Goal: Find specific page/section: Find specific page/section

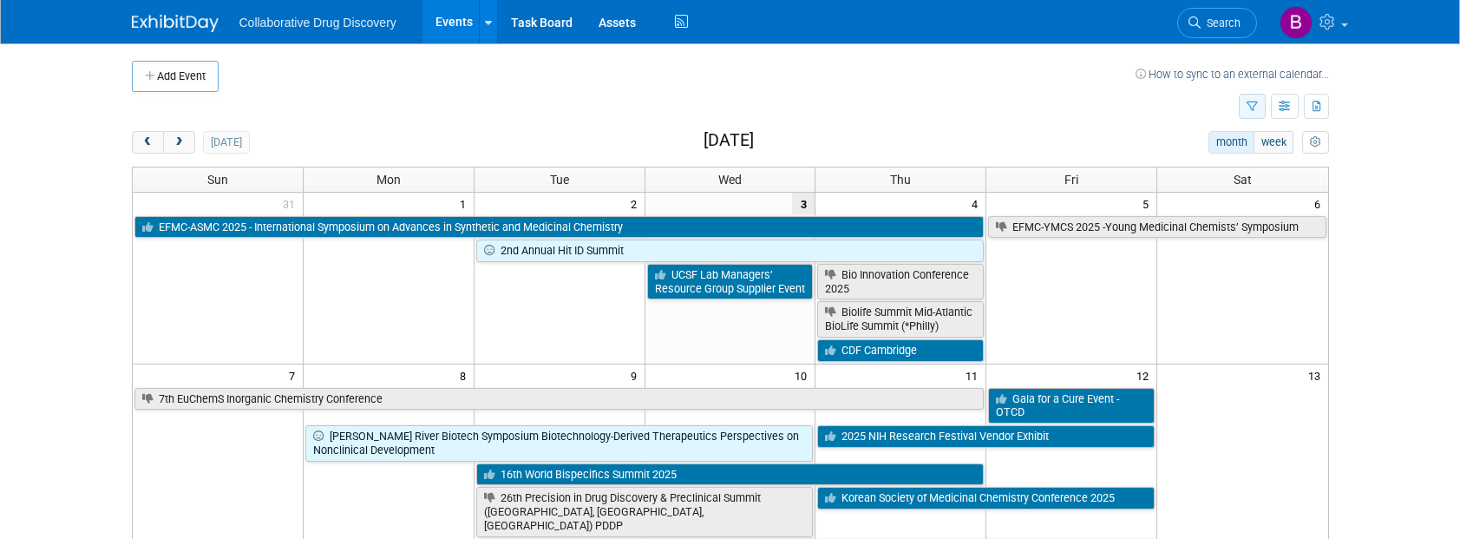
click at [1247, 109] on icon "button" at bounding box center [1252, 107] width 11 height 11
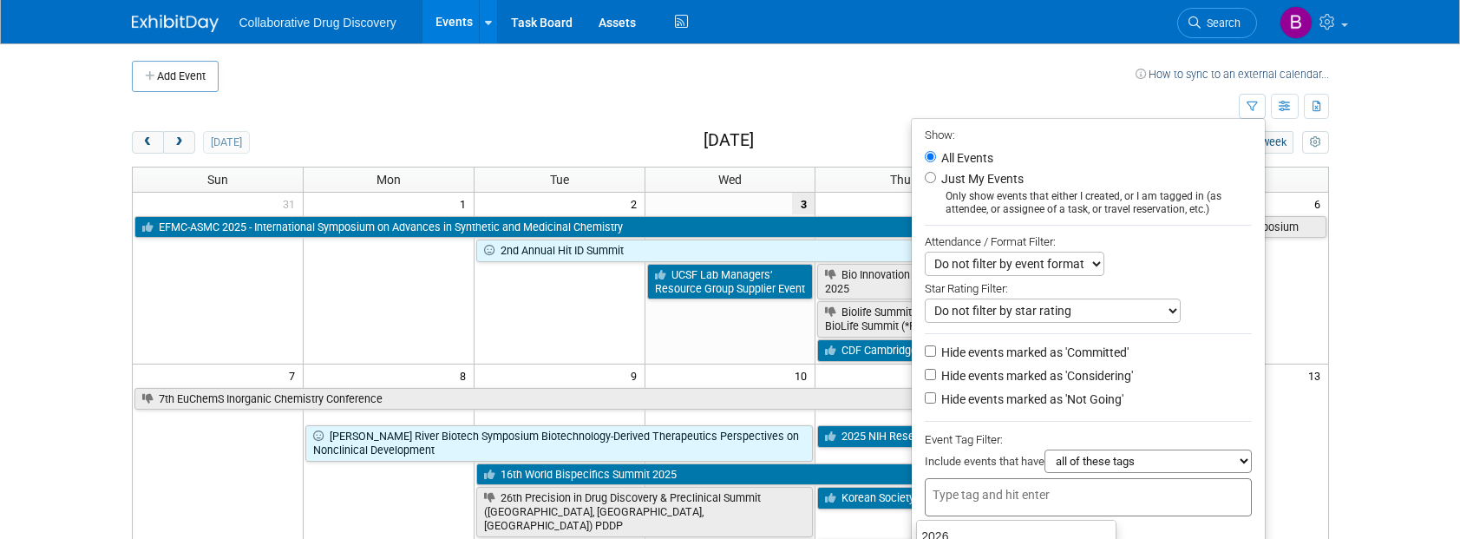
click at [968, 487] on div at bounding box center [1088, 497] width 327 height 38
type input "northwest"
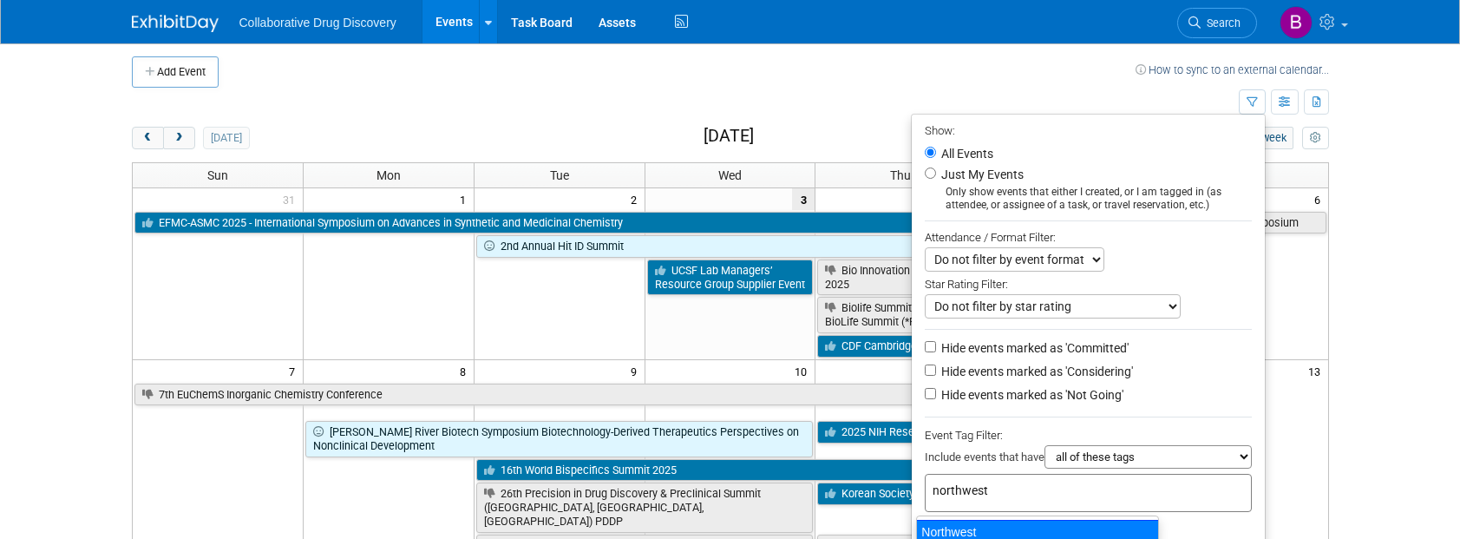
click at [961, 523] on div "Northwest" at bounding box center [1037, 532] width 243 height 24
type input "Northwest"
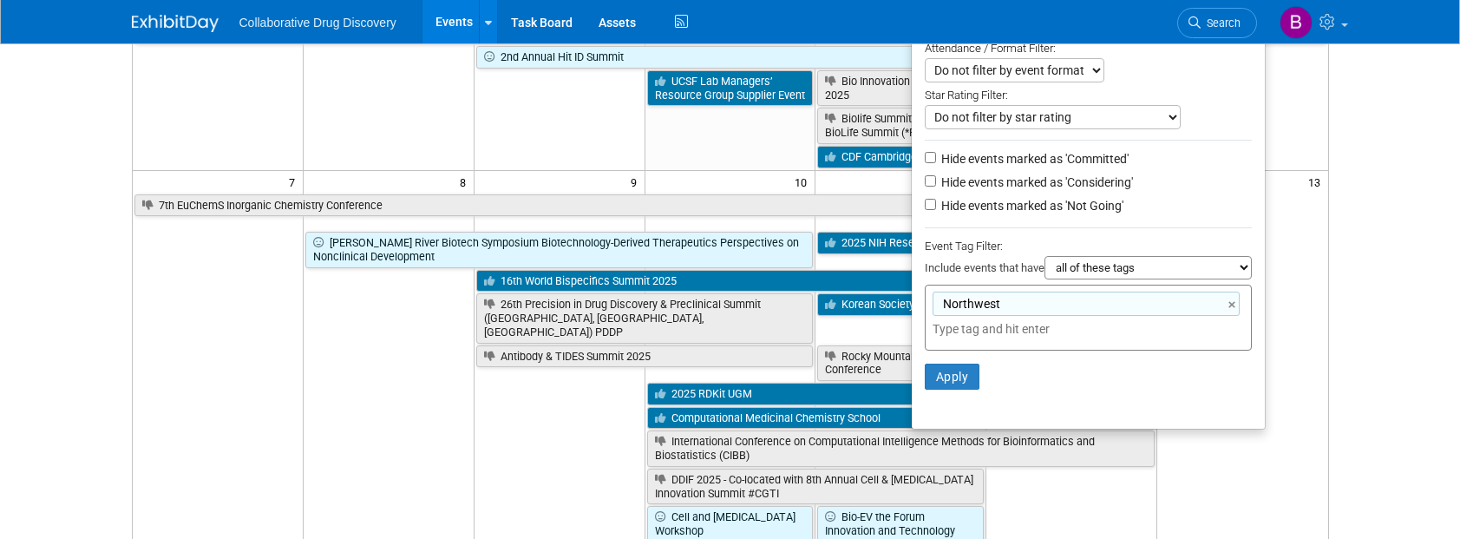
scroll to position [197, 0]
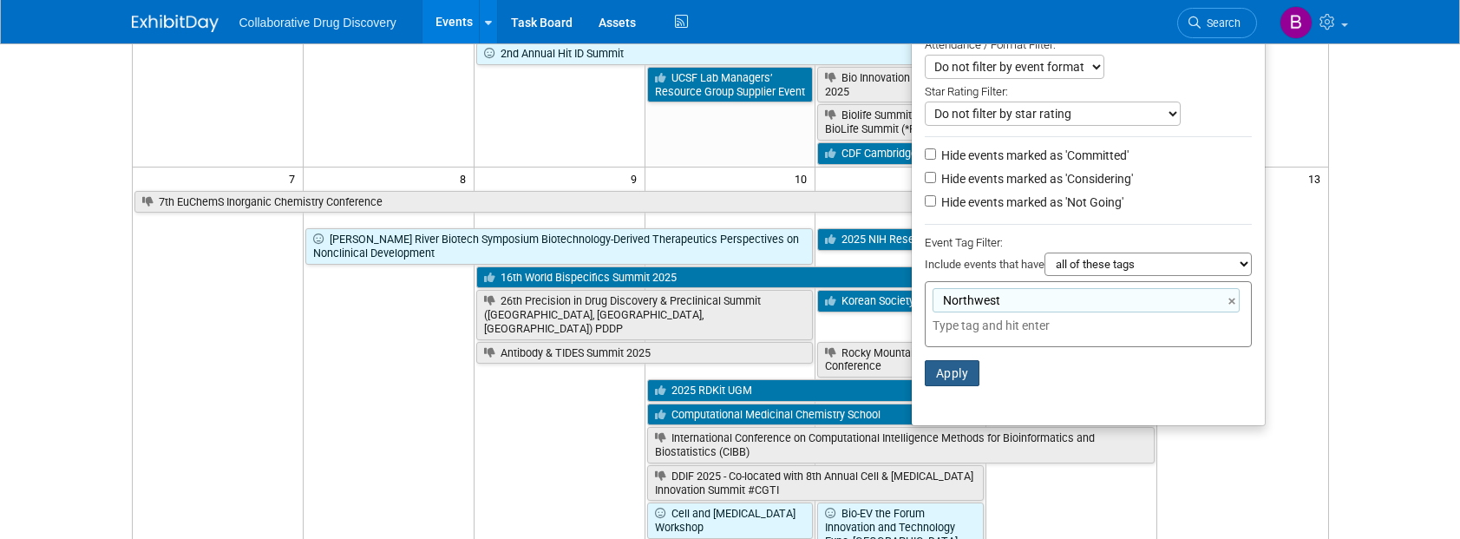
click at [958, 379] on button "Apply" at bounding box center [953, 373] width 56 height 26
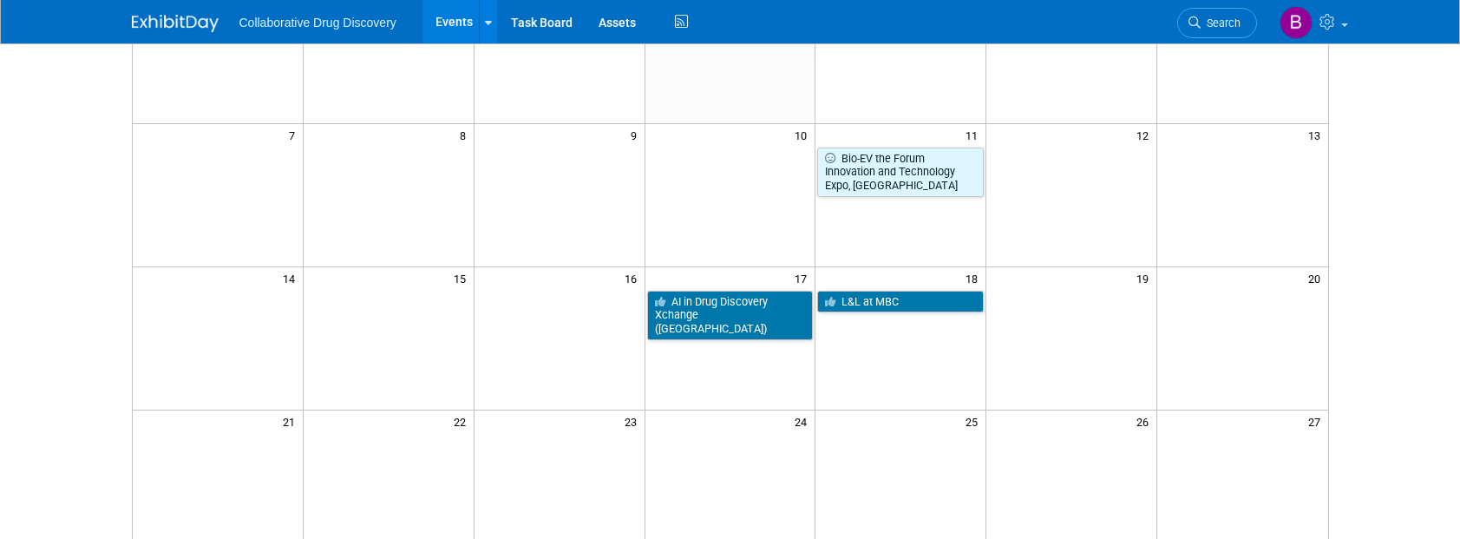
scroll to position [215, 0]
